Goal: Task Accomplishment & Management: Use online tool/utility

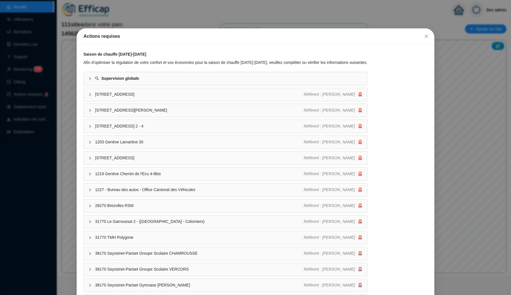
click at [187, 22] on div "Actions requises Saison de chauffe [DATE]-[DATE] Afin d'optimiser la régulation…" at bounding box center [255, 147] width 511 height 295
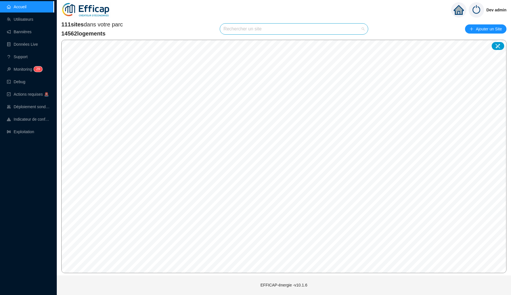
click at [241, 30] on input "search" at bounding box center [291, 29] width 136 height 11
type input "dalk"
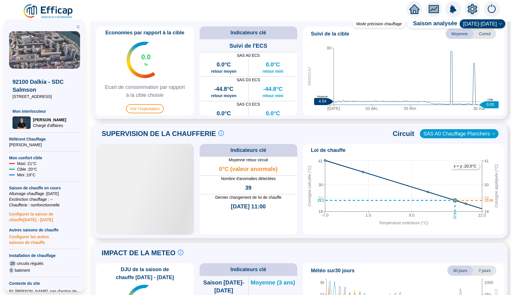
scroll to position [271, 0]
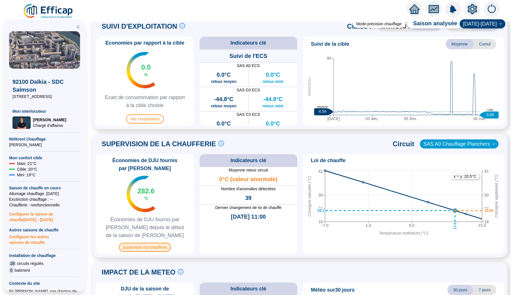
click at [158, 247] on span "Superviser ma chaufferie" at bounding box center [145, 247] width 52 height 9
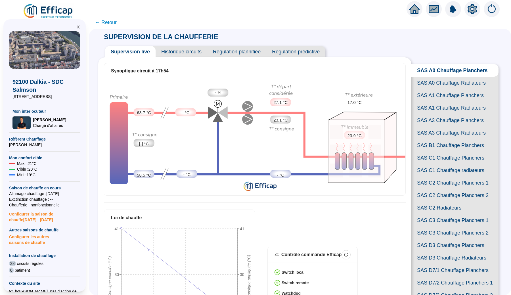
click at [451, 83] on span "SAS A0 Chauffage Radiateurs" at bounding box center [454, 83] width 87 height 12
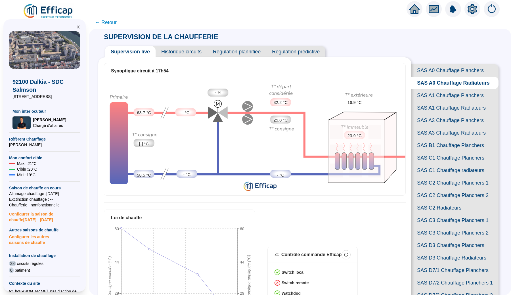
click at [203, 53] on span "Historique circuits" at bounding box center [182, 51] width 52 height 11
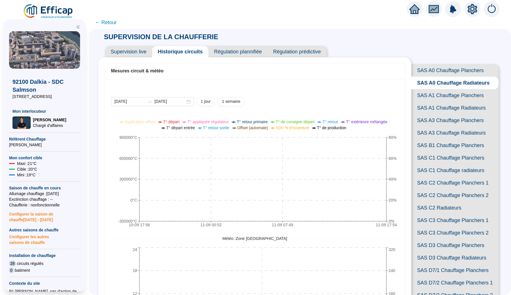
click at [228, 51] on span "Régulation plannifiée" at bounding box center [237, 51] width 59 height 11
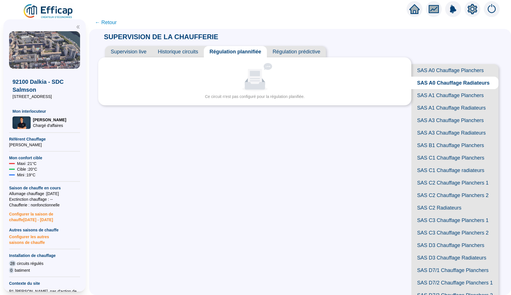
click at [289, 48] on span "Régulation prédictive" at bounding box center [296, 51] width 59 height 11
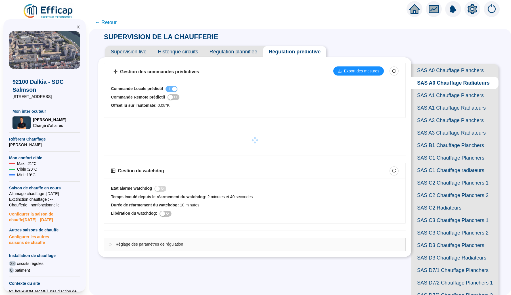
click at [153, 243] on span "Réglage des paramètres de régulation" at bounding box center [258, 244] width 285 height 6
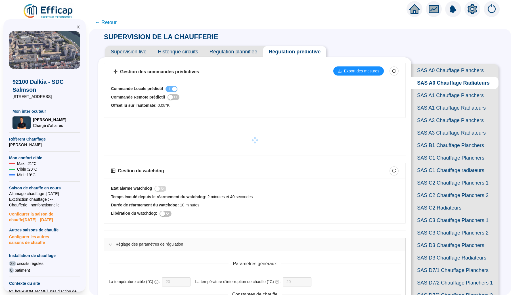
click at [184, 50] on span "Historique circuits" at bounding box center [178, 51] width 52 height 11
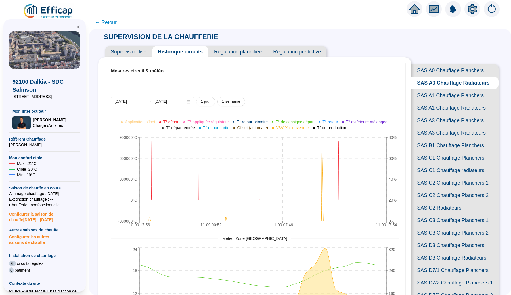
click at [118, 49] on span "Supervision live" at bounding box center [128, 51] width 47 height 11
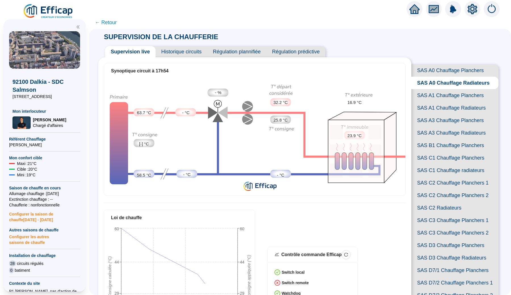
click at [111, 26] on span "← Retour" at bounding box center [106, 22] width 22 height 8
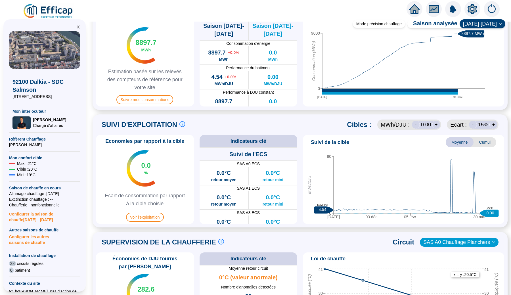
scroll to position [218, 0]
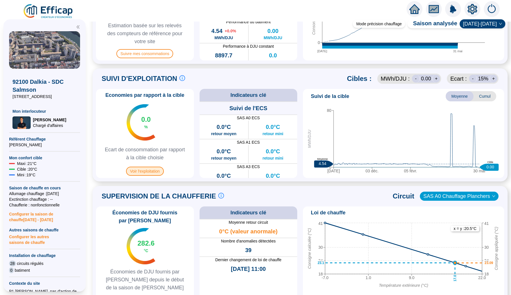
click at [149, 172] on span "Voir l'exploitation" at bounding box center [145, 171] width 38 height 9
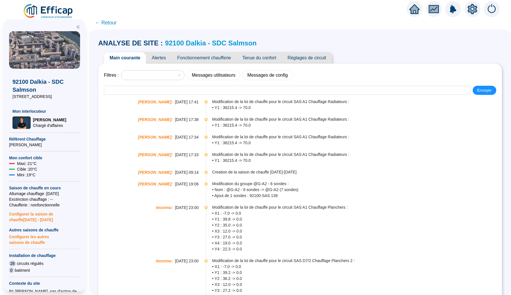
click at [302, 57] on span "Réglages de circuit" at bounding box center [307, 57] width 50 height 11
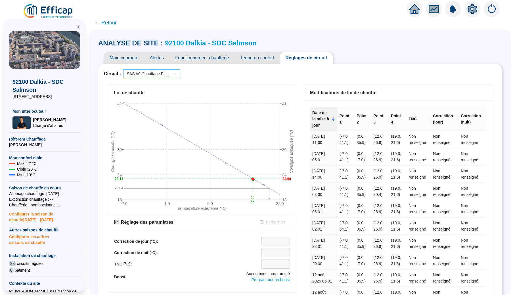
click at [164, 76] on span "SAS A0 Chauffage Planchers" at bounding box center [152, 74] width 50 height 9
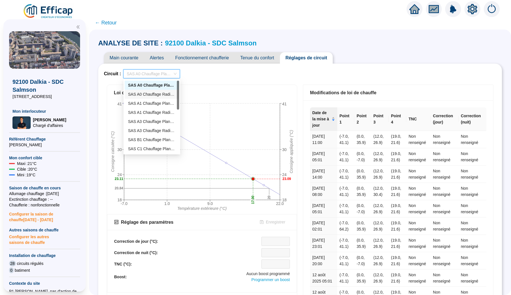
click at [153, 95] on div "SAS A0 Chauffage Radiateurs" at bounding box center [152, 94] width 48 height 6
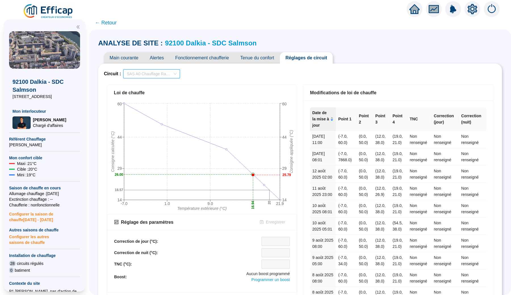
click at [133, 74] on span "SAS A0 Chauffage Radiateurs" at bounding box center [152, 74] width 50 height 9
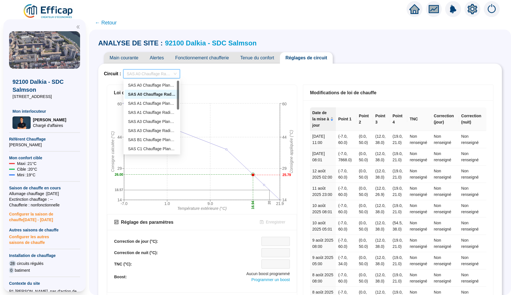
click at [134, 104] on div "SAS A1 Chauffage Planchers" at bounding box center [152, 104] width 48 height 6
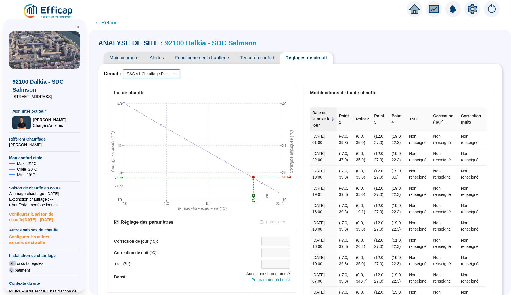
click at [148, 76] on span "SAS A1 Chauffage Planchers" at bounding box center [152, 74] width 50 height 9
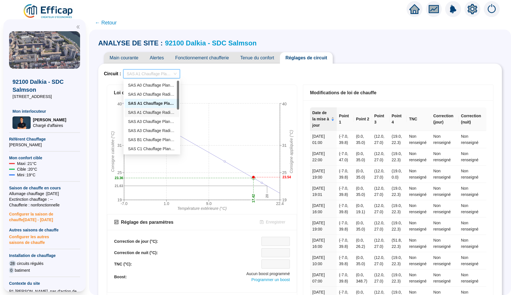
click at [148, 113] on div "SAS A1 Chauffage Radiateurs" at bounding box center [152, 113] width 48 height 6
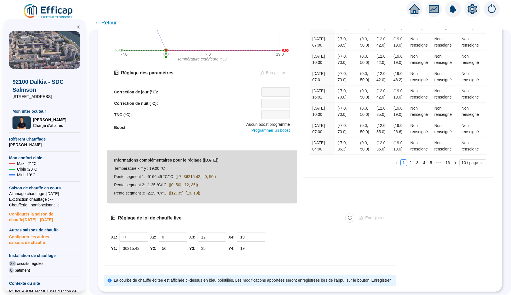
scroll to position [149, 0]
click at [128, 219] on div "Réglage de loi de chauffe live" at bounding box center [150, 218] width 64 height 7
drag, startPoint x: 128, startPoint y: 219, endPoint x: 174, endPoint y: 219, distance: 45.7
click at [174, 219] on div "Réglage de loi de chauffe live" at bounding box center [150, 218] width 64 height 7
copy div "Réglage de loi de chauffe live"
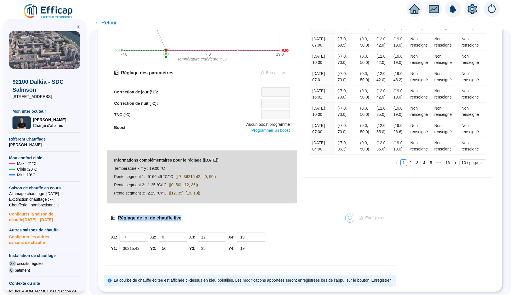
click at [352, 219] on icon "reload" at bounding box center [350, 218] width 4 height 4
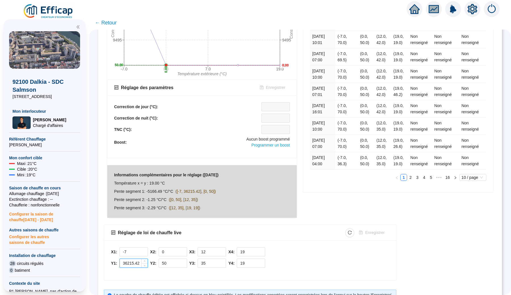
drag, startPoint x: 123, startPoint y: 262, endPoint x: 141, endPoint y: 262, distance: 17.6
click at [141, 262] on input "36215.42" at bounding box center [134, 263] width 28 height 9
type input "70"
click at [278, 252] on div "X1: -7 Y1: 70 X2: 0 Y2: 50 X3: 12 Y3: 35 X4: 19 Y4: 19" at bounding box center [250, 258] width 278 height 23
click at [363, 231] on icon "save" at bounding box center [361, 233] width 4 height 4
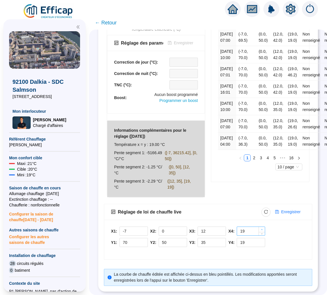
scroll to position [220, 0]
click at [284, 211] on span "Enregistrer" at bounding box center [290, 212] width 19 height 6
click at [280, 212] on button "Enregistrer" at bounding box center [288, 212] width 35 height 9
click at [265, 212] on icon "reload" at bounding box center [266, 212] width 4 height 4
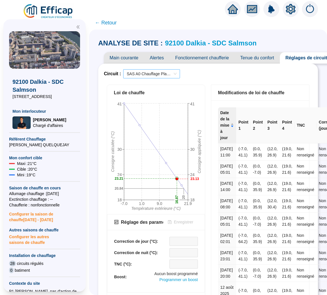
click at [131, 72] on span "SAS A0 Chauffage Planchers" at bounding box center [152, 74] width 50 height 9
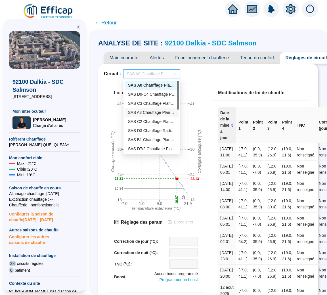
click at [143, 115] on div "SAS A3 Chauffage Planchers" at bounding box center [152, 113] width 48 height 6
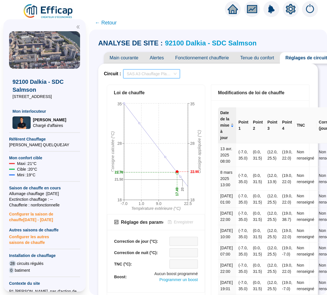
click at [148, 76] on span "SAS A3 Chauffage Planchers" at bounding box center [152, 74] width 50 height 9
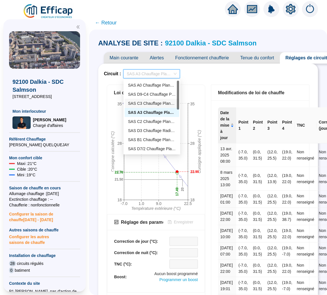
click at [148, 105] on div "SAS C3 Chauffage Planchers 1" at bounding box center [152, 104] width 48 height 6
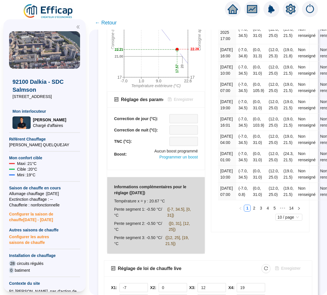
scroll to position [11, 0]
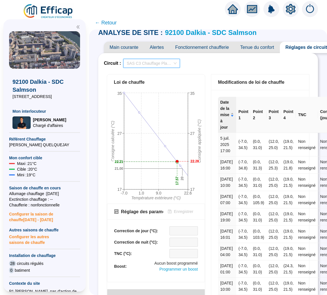
click at [146, 64] on span "SAS C3 Chauffage Planchers 1" at bounding box center [152, 63] width 50 height 9
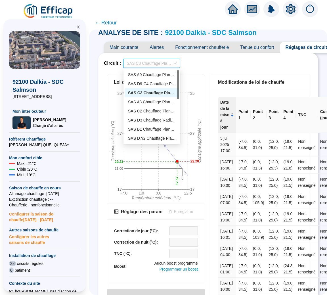
scroll to position [0, 0]
click at [148, 83] on div "SAS D9-C4 Chauffage Planchers" at bounding box center [152, 84] width 48 height 6
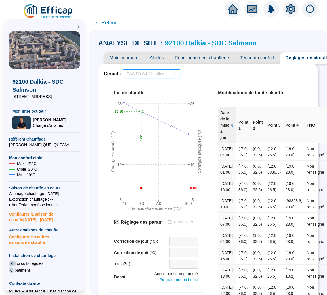
click at [140, 75] on span "SAS D9-C4 Chauffage Planchers" at bounding box center [152, 74] width 50 height 9
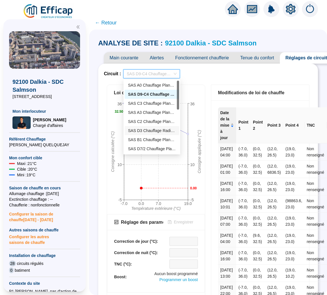
click at [149, 129] on div "SAS D3 Chauffage Radiateurs" at bounding box center [152, 131] width 48 height 6
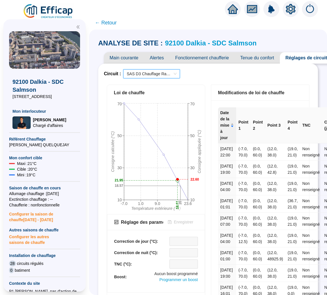
click at [145, 75] on span "SAS D3 Chauffage Radiateurs" at bounding box center [152, 74] width 50 height 9
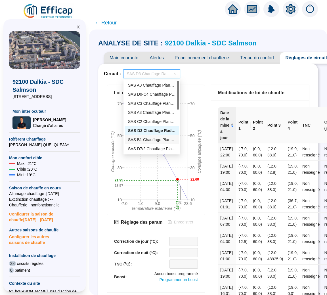
click at [145, 138] on div "SAS B1 Chauffage Planchers" at bounding box center [152, 140] width 48 height 6
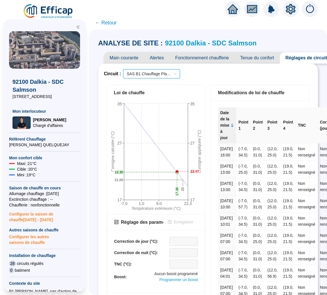
click at [146, 77] on span "SAS B1 Chauffage Planchers" at bounding box center [152, 74] width 50 height 9
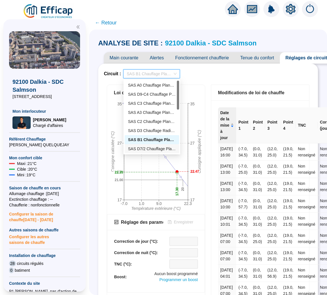
click at [140, 152] on div "SAS D7/2 Chauffage Planchers 2" at bounding box center [152, 148] width 55 height 9
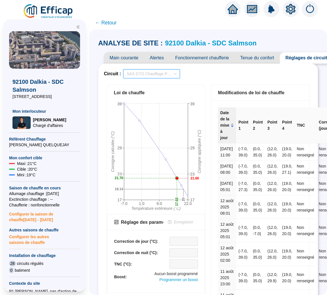
click at [144, 75] on span "SAS D7/2 Chauffage Planchers 2" at bounding box center [152, 74] width 50 height 9
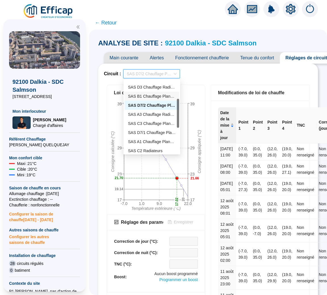
scroll to position [53, 0]
click at [146, 105] on div "SAS A3 Chauffage Radiateurs" at bounding box center [152, 105] width 48 height 6
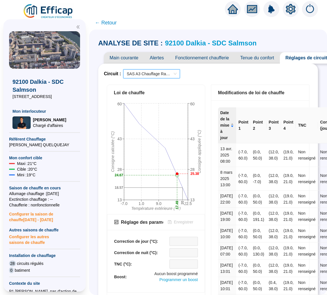
scroll to position [0, 0]
click at [140, 77] on span "SAS A3 Chauffage Radiateurs" at bounding box center [152, 74] width 50 height 9
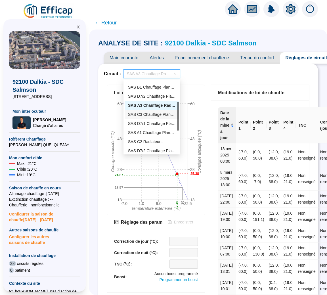
click at [142, 117] on div "SAS C3 Chauffage Planchers 2" at bounding box center [152, 115] width 48 height 6
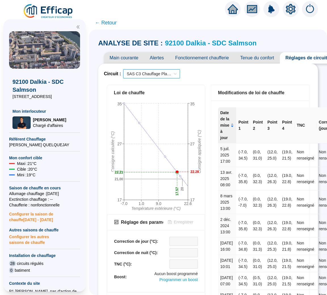
click at [143, 74] on span "SAS C3 Chauffage Planchers 2" at bounding box center [152, 74] width 50 height 9
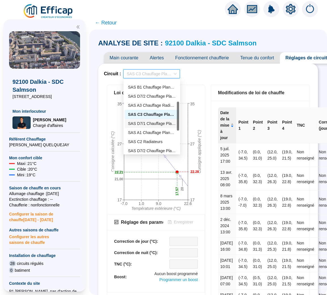
click at [146, 125] on div "SAS D7/1 Chauffage Planchers" at bounding box center [152, 124] width 48 height 6
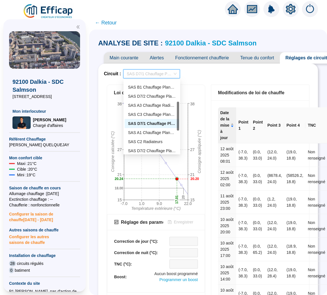
click at [144, 77] on span "SAS D7/1 Chauffage Planchers" at bounding box center [152, 74] width 50 height 9
click at [144, 131] on div "SAS A1 Chauffage Planchers" at bounding box center [152, 133] width 48 height 6
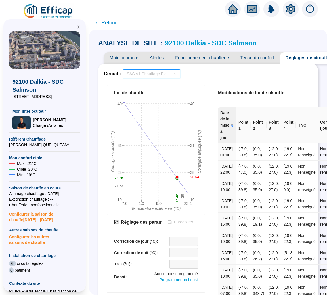
click at [147, 74] on span "SAS A1 Chauffage Planchers" at bounding box center [152, 74] width 50 height 9
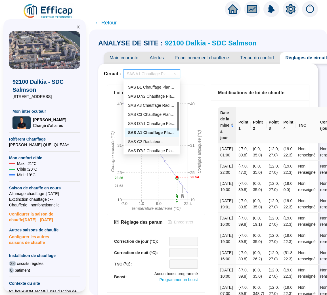
click at [141, 139] on div "SAS C2 Radiateurs" at bounding box center [152, 142] width 48 height 6
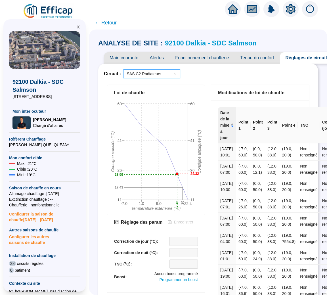
click at [138, 73] on span "SAS C2 Radiateurs" at bounding box center [152, 74] width 50 height 9
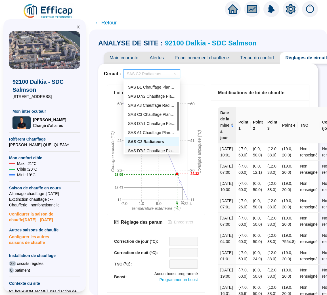
click at [142, 150] on div "SAS D7/2 Chauffage Planchers 1" at bounding box center [152, 151] width 48 height 6
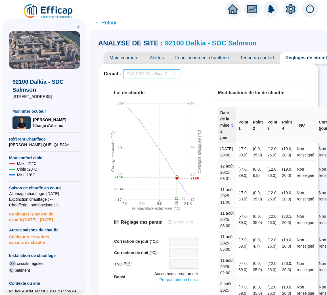
click at [142, 75] on span "SAS D7/2 Chauffage Planchers 1" at bounding box center [152, 74] width 50 height 9
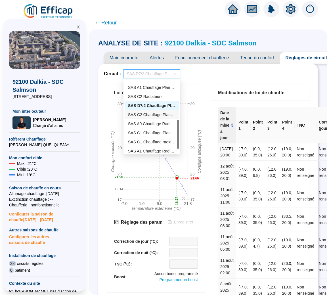
click at [147, 113] on div "SAS C2 Chauffage Planchers 2" at bounding box center [152, 115] width 48 height 6
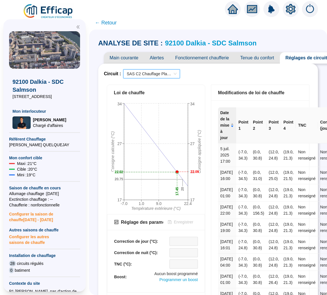
click at [150, 75] on span "SAS C2 Chauffage Planchers 2" at bounding box center [152, 74] width 50 height 9
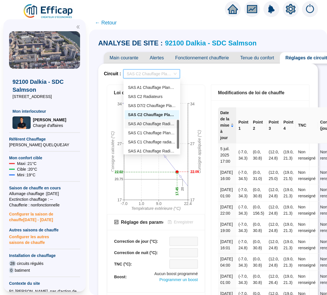
click at [150, 123] on div "SAS A0 Chauffage Radiateurs" at bounding box center [152, 124] width 48 height 6
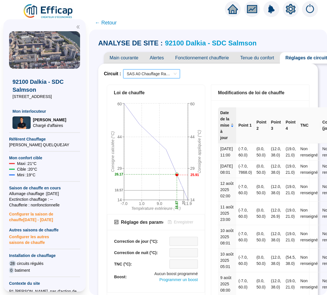
click at [142, 75] on span "SAS A0 Chauffage Radiateurs" at bounding box center [152, 74] width 50 height 9
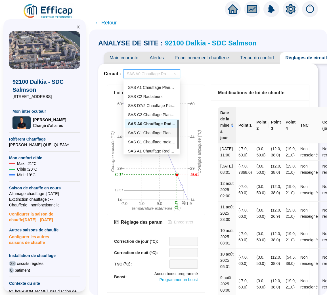
click at [145, 133] on div "SAS C1 Chauffage Planchers" at bounding box center [152, 133] width 48 height 6
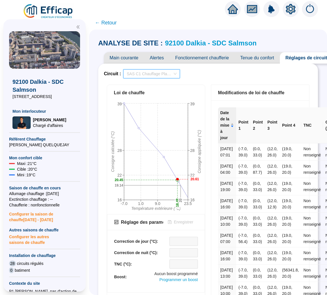
click at [139, 74] on span "SAS C1 Chauffage Planchers" at bounding box center [152, 74] width 50 height 9
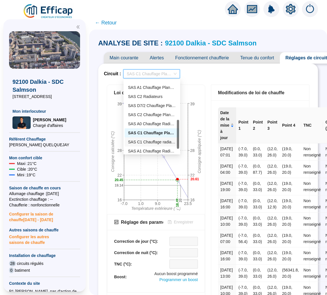
click at [138, 139] on div "SAS C1 Chauffage radiateurs" at bounding box center [152, 142] width 48 height 6
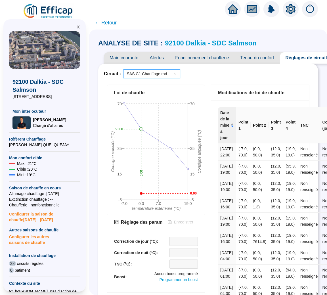
click at [146, 74] on span "SAS C1 Chauffage radiateurs" at bounding box center [152, 74] width 50 height 9
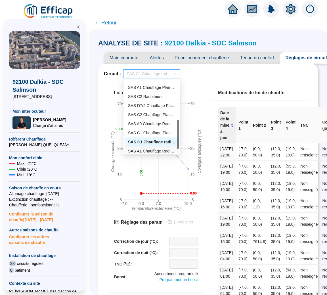
click at [143, 148] on div "SAS A1 Chauffage Radiateurs" at bounding box center [152, 151] width 48 height 6
